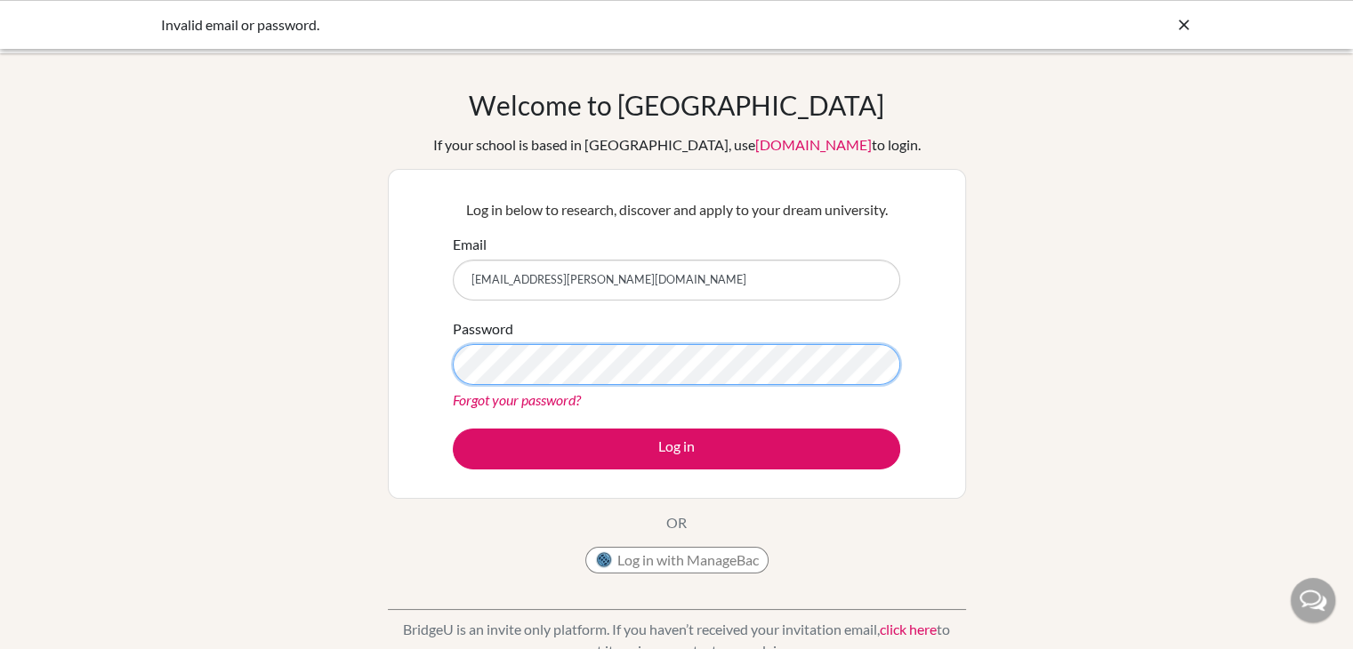
click at [453, 429] on button "Log in" at bounding box center [676, 449] width 447 height 41
click at [480, 401] on link "Forgot your password?" at bounding box center [517, 399] width 128 height 17
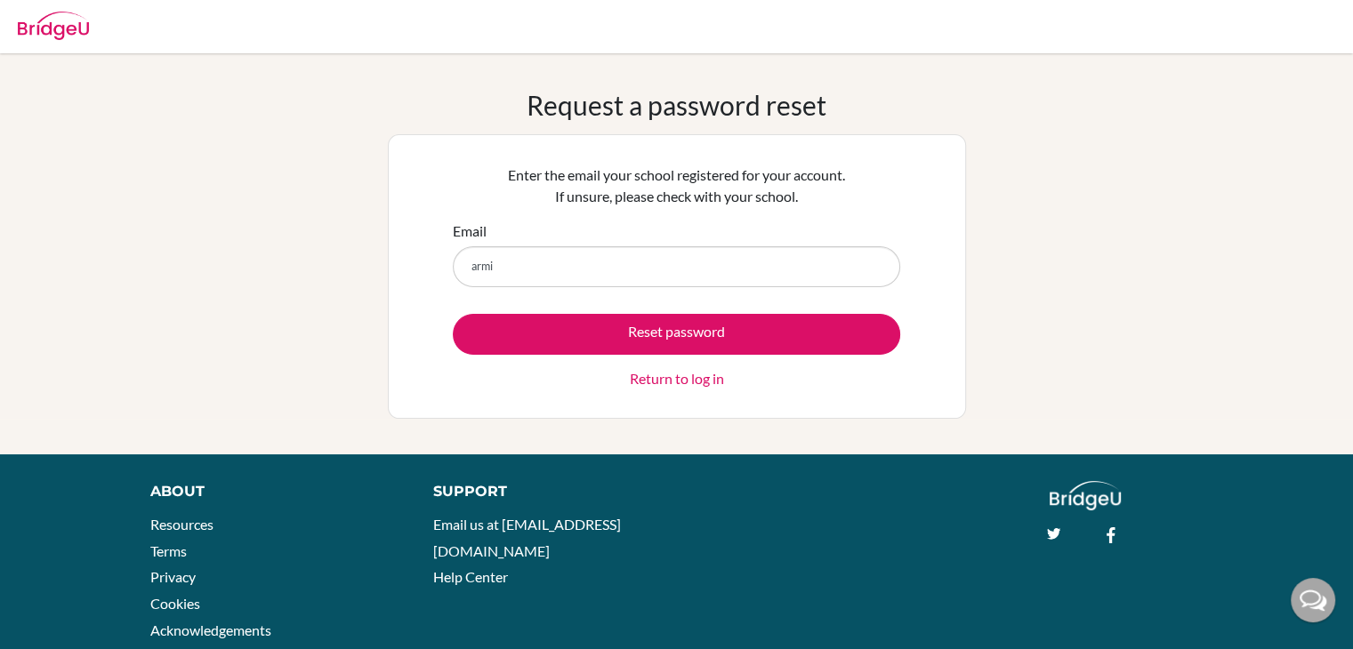
type input "[EMAIL_ADDRESS][PERSON_NAME][DOMAIN_NAME]"
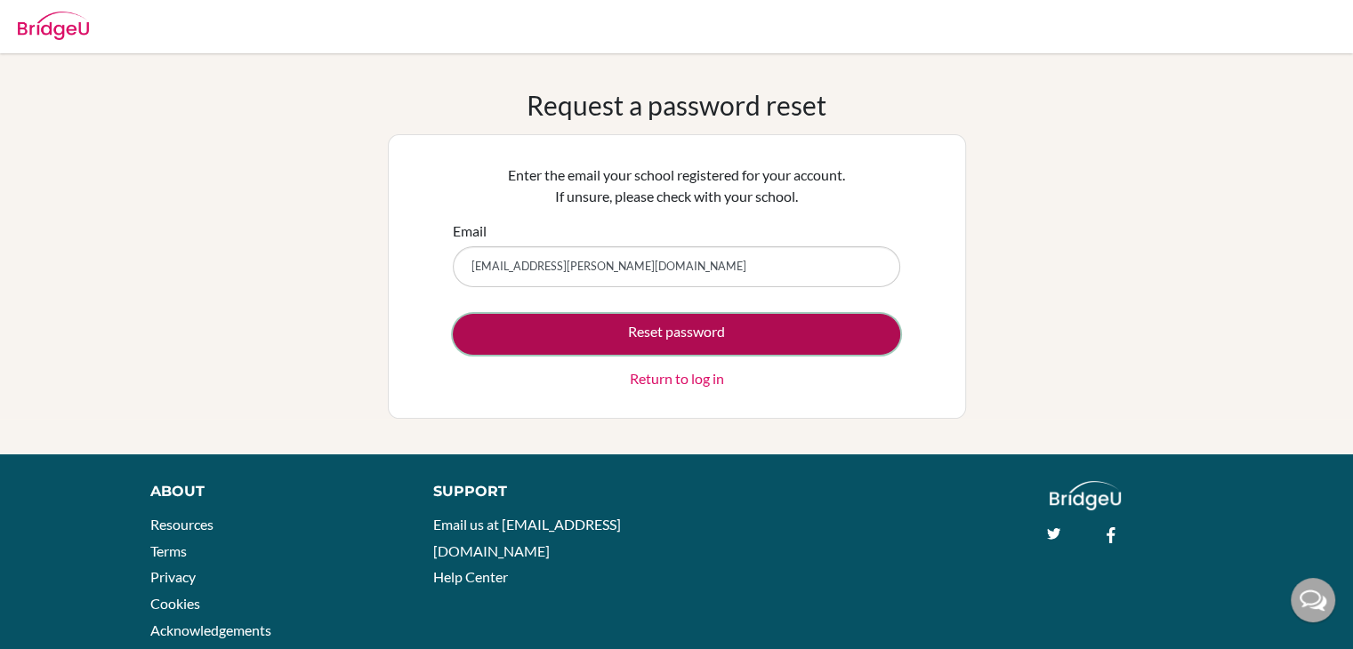
click at [641, 339] on button "Reset password" at bounding box center [676, 334] width 447 height 41
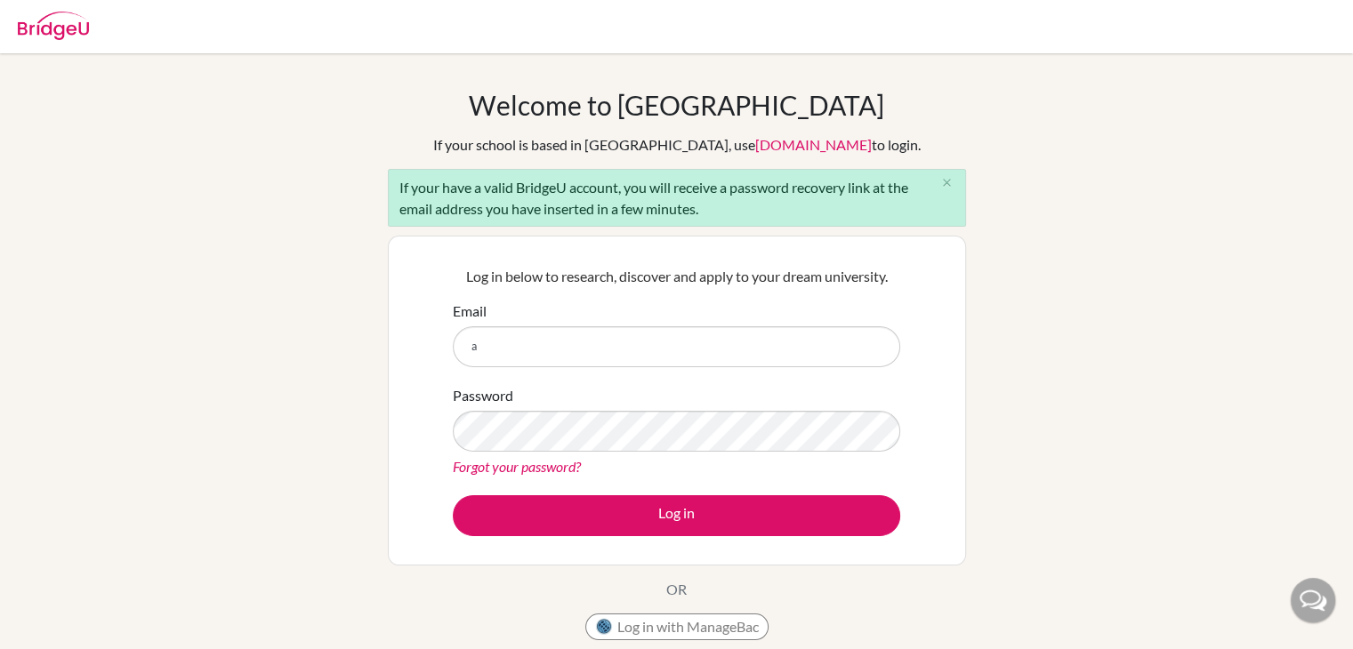
type input "[EMAIL_ADDRESS][PERSON_NAME][DOMAIN_NAME]"
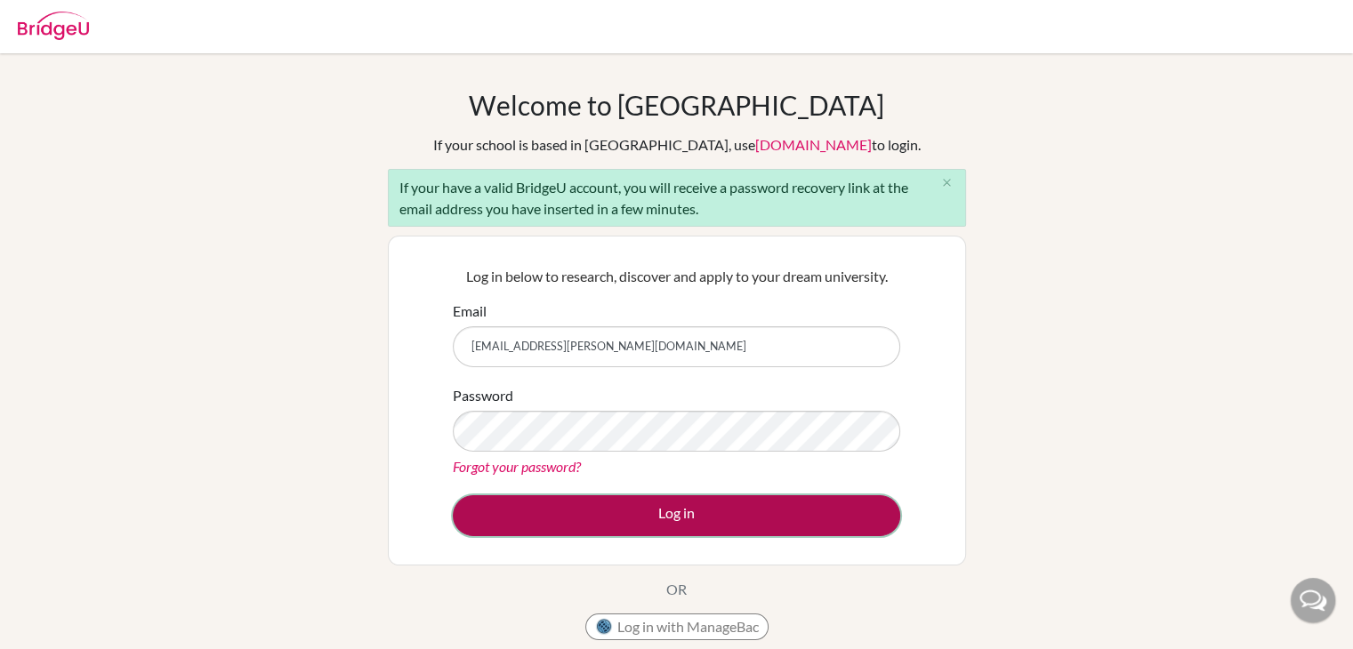
click at [613, 511] on button "Log in" at bounding box center [676, 516] width 447 height 41
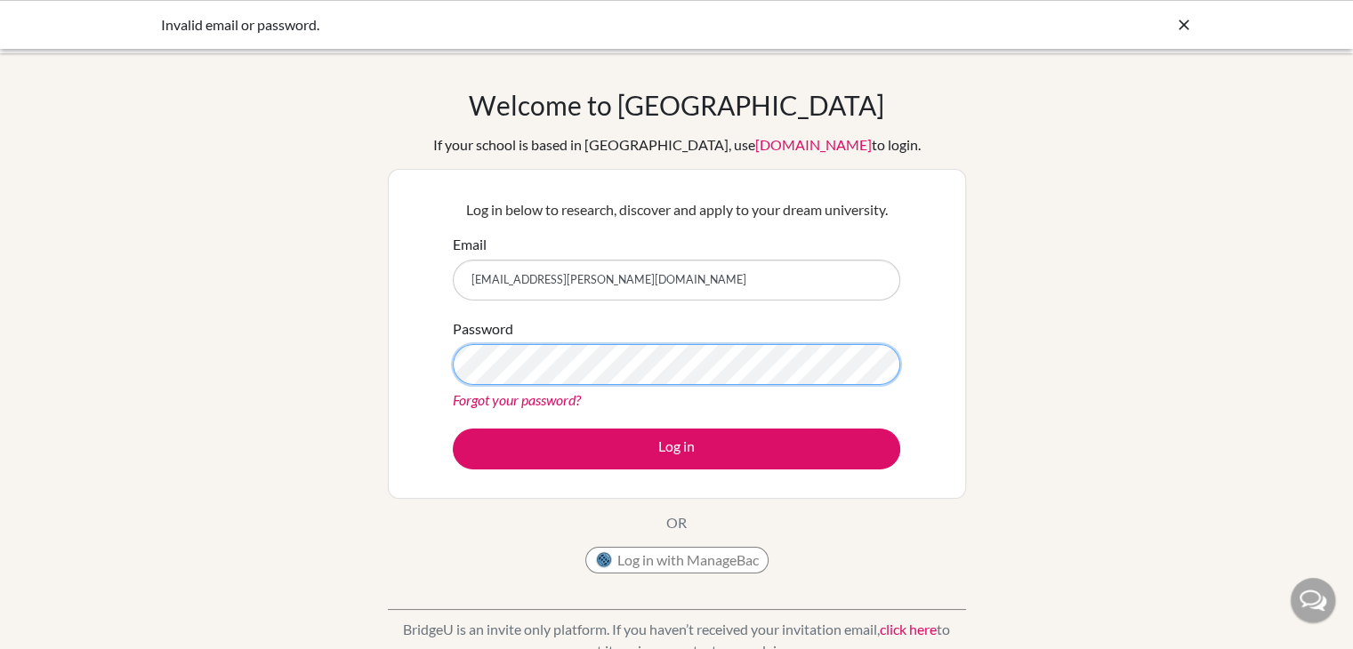
click at [453, 429] on button "Log in" at bounding box center [676, 449] width 447 height 41
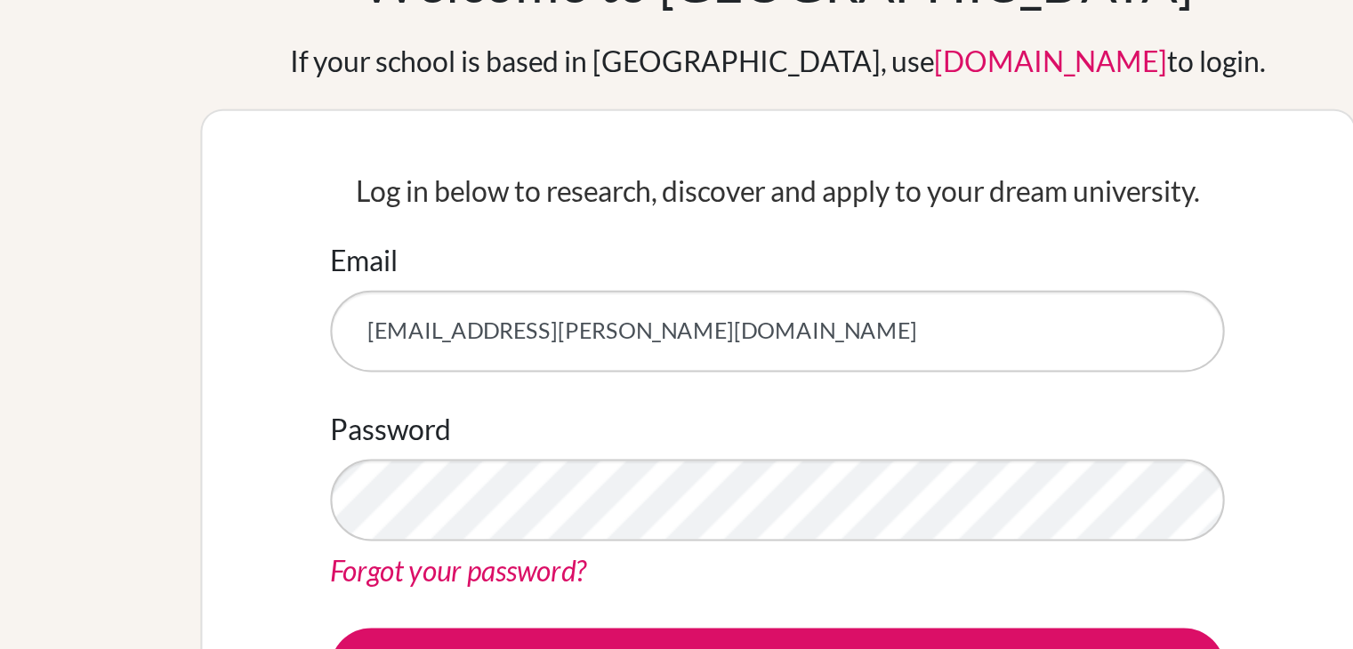
click at [657, 279] on input "[EMAIL_ADDRESS][PERSON_NAME][DOMAIN_NAME]" at bounding box center [676, 280] width 447 height 41
type input "armilla.chandrakanti@sampoernaacademy.net"
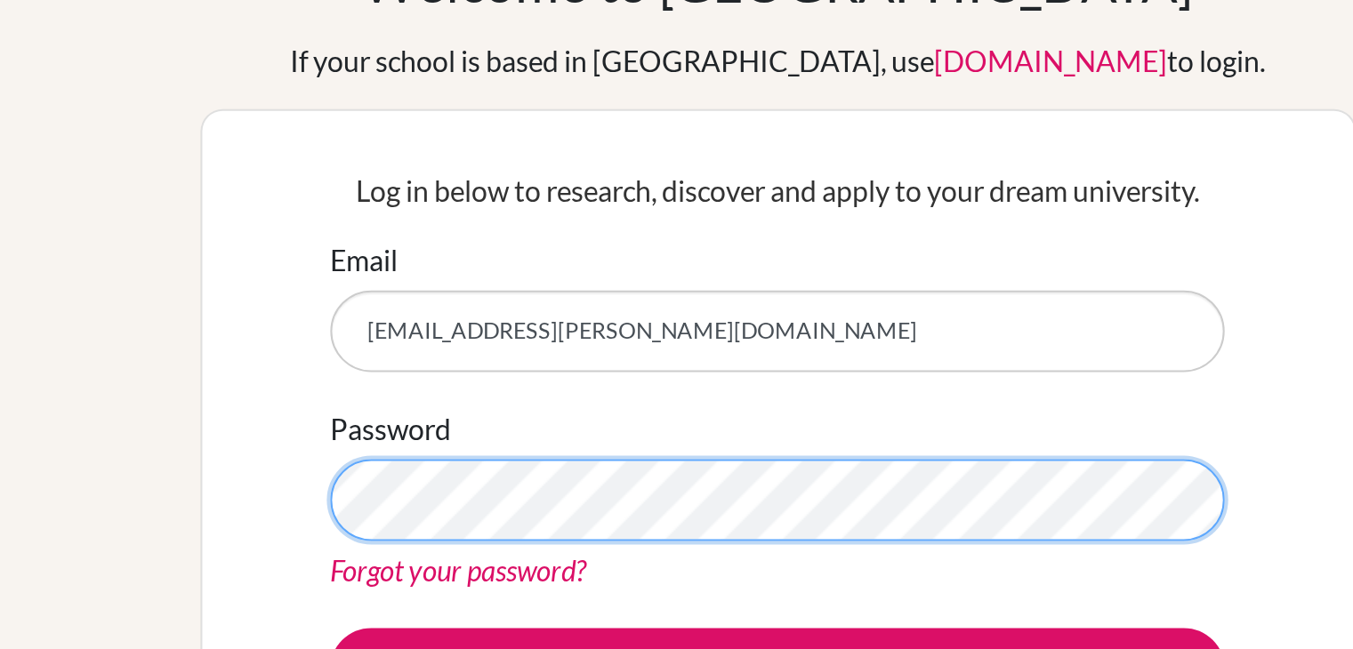
click at [453, 429] on button "Log in" at bounding box center [676, 449] width 447 height 41
